Goal: Transaction & Acquisition: Purchase product/service

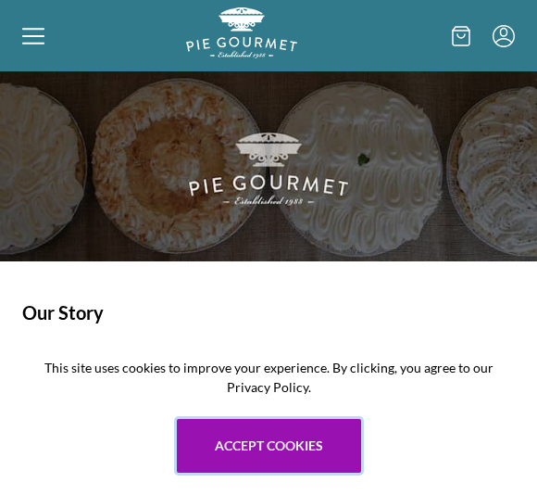
click at [248, 438] on button "Accept cookies" at bounding box center [269, 446] width 184 height 54
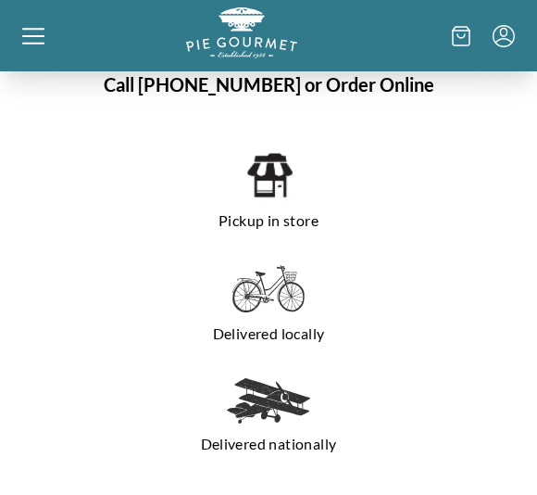
scroll to position [1337, 0]
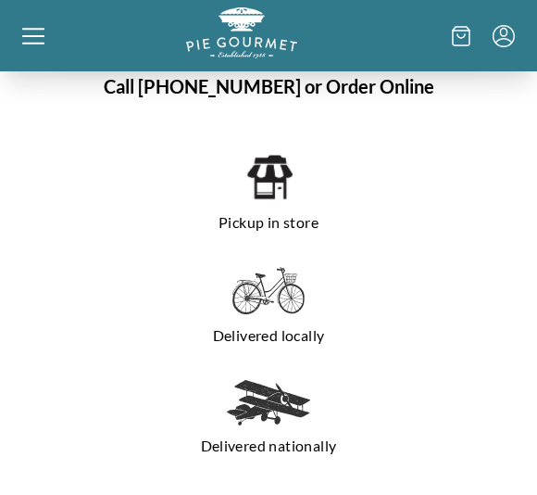
click at [265, 213] on p "Pickup in store" at bounding box center [268, 223] width 433 height 30
click at [263, 178] on img at bounding box center [268, 177] width 47 height 50
click at [240, 207] on p "Pickup in store" at bounding box center [268, 222] width 433 height 30
click at [39, 39] on icon at bounding box center [33, 36] width 22 height 22
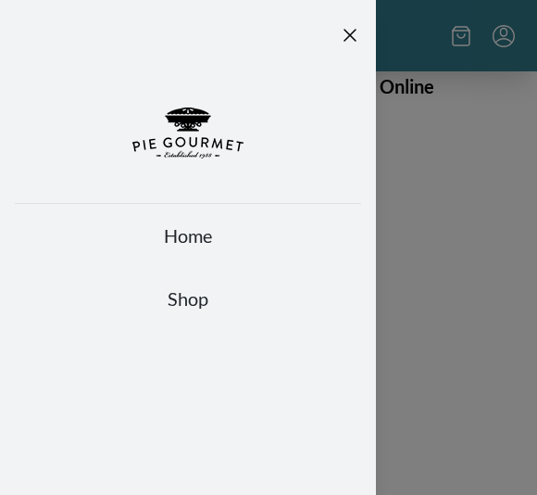
click at [163, 232] on link "Home" at bounding box center [188, 235] width 346 height 26
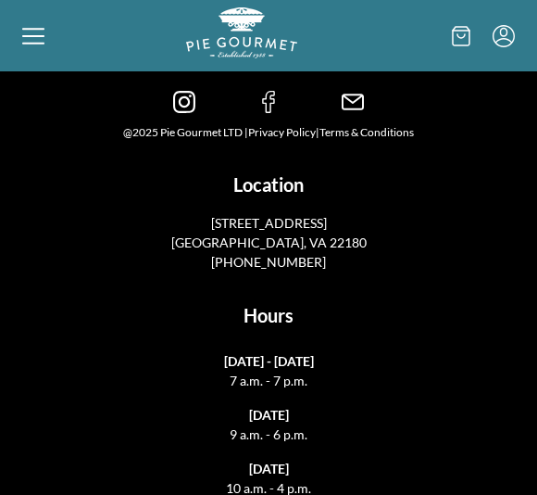
scroll to position [2807, 0]
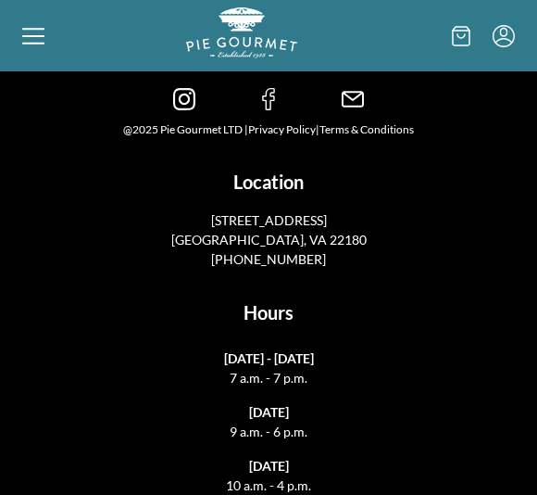
click at [32, 26] on icon at bounding box center [33, 36] width 22 height 22
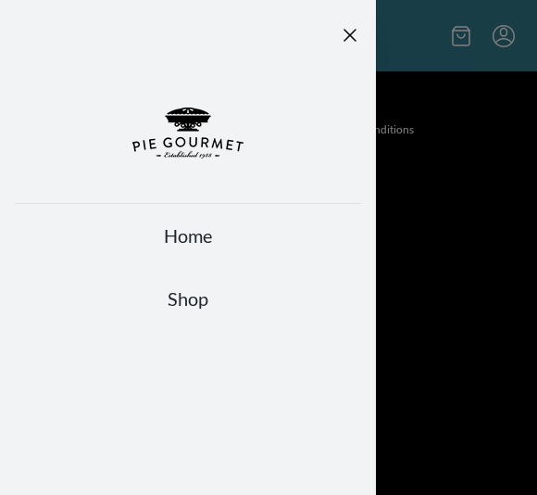
click at [186, 309] on link "Shop" at bounding box center [188, 298] width 346 height 26
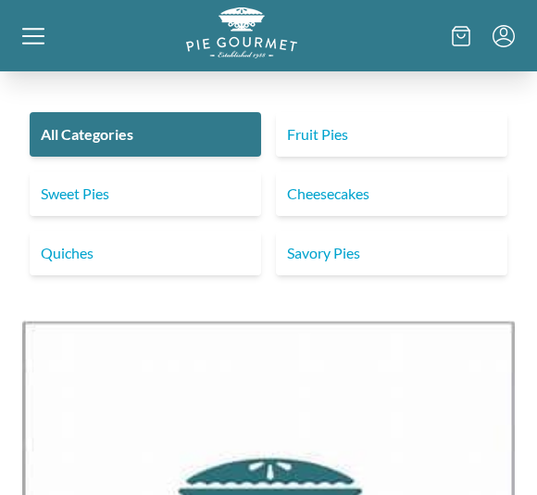
click at [360, 264] on link "Savory Pies" at bounding box center [392, 253] width 232 height 44
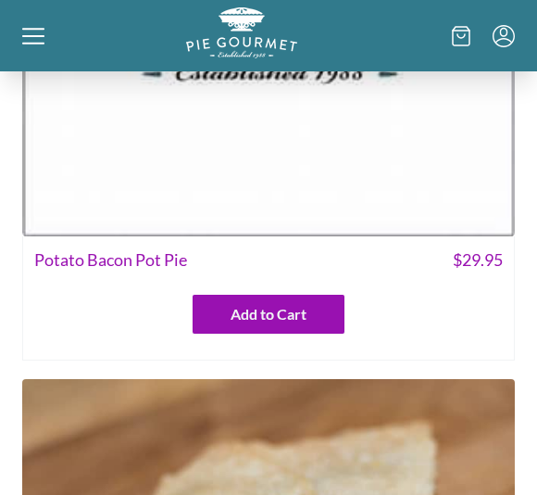
scroll to position [1858, 0]
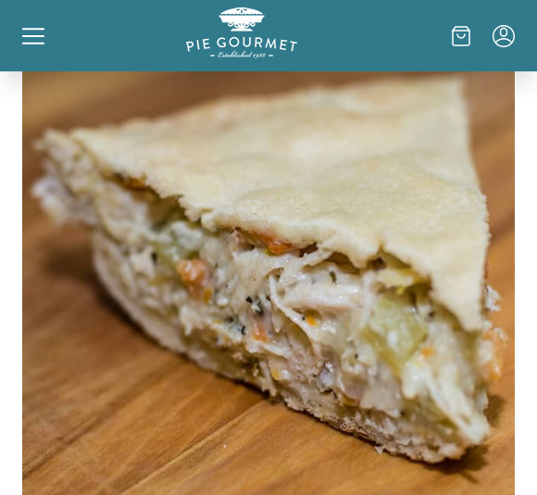
scroll to position [4919, 0]
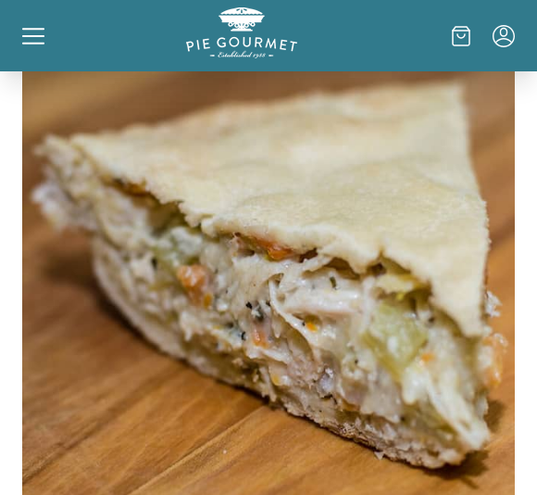
click at [25, 31] on icon at bounding box center [33, 36] width 22 height 22
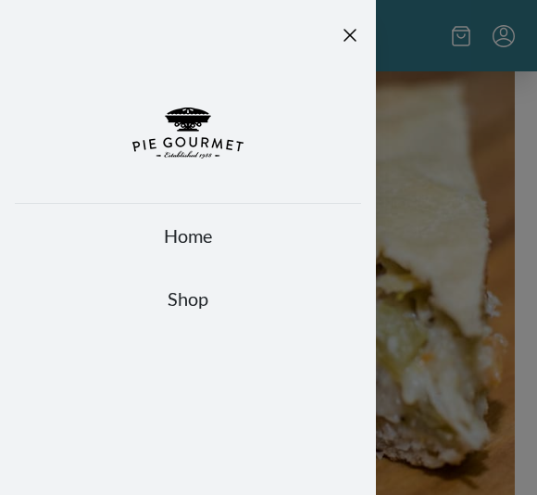
click at [189, 297] on link "Shop" at bounding box center [188, 298] width 346 height 26
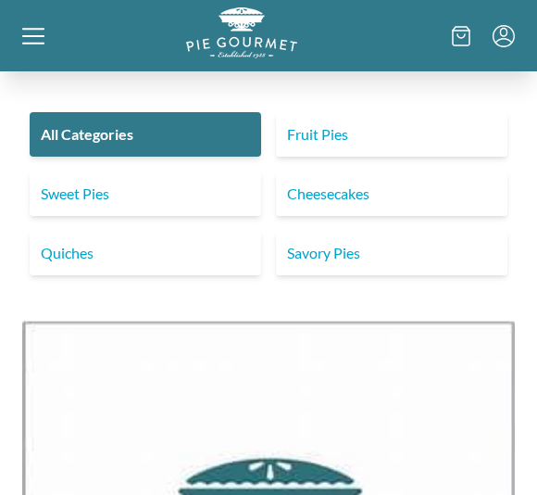
click at [82, 191] on link "Sweet Pies" at bounding box center [146, 193] width 232 height 44
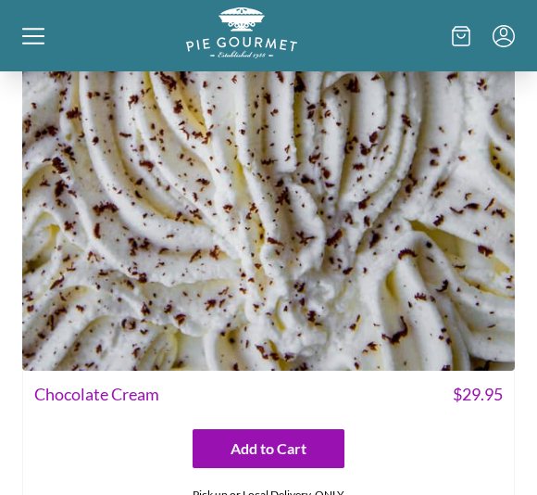
scroll to position [2407, 0]
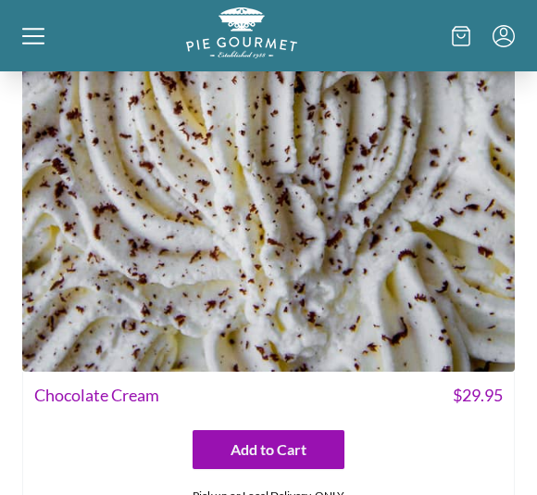
click at [76, 383] on span "Chocolate Cream" at bounding box center [96, 395] width 125 height 25
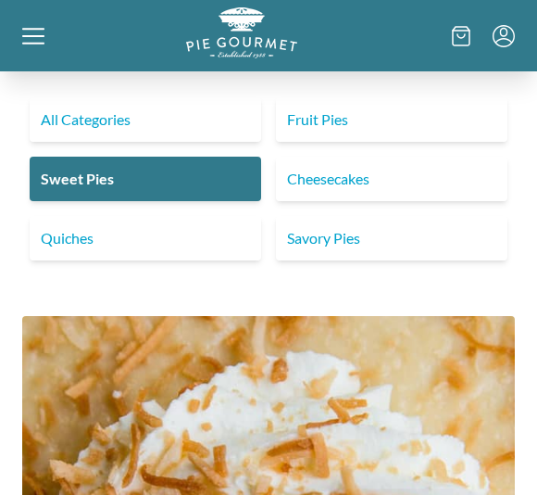
scroll to position [0, 0]
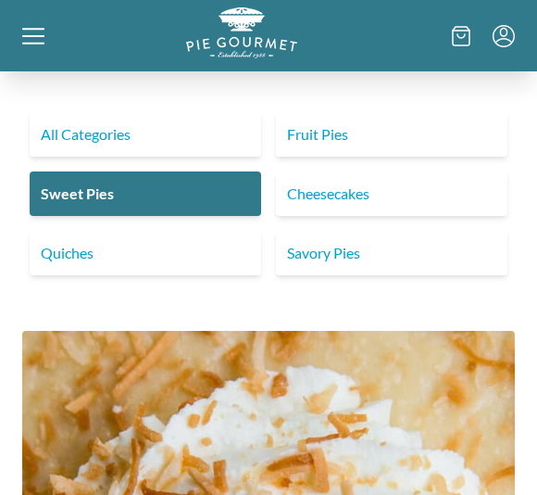
click at [326, 132] on link "Fruit Pies" at bounding box center [392, 134] width 232 height 44
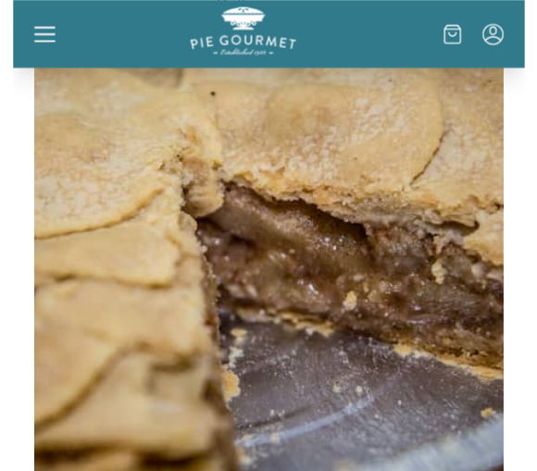
scroll to position [1961, 0]
